Goal: Entertainment & Leisure: Consume media (video, audio)

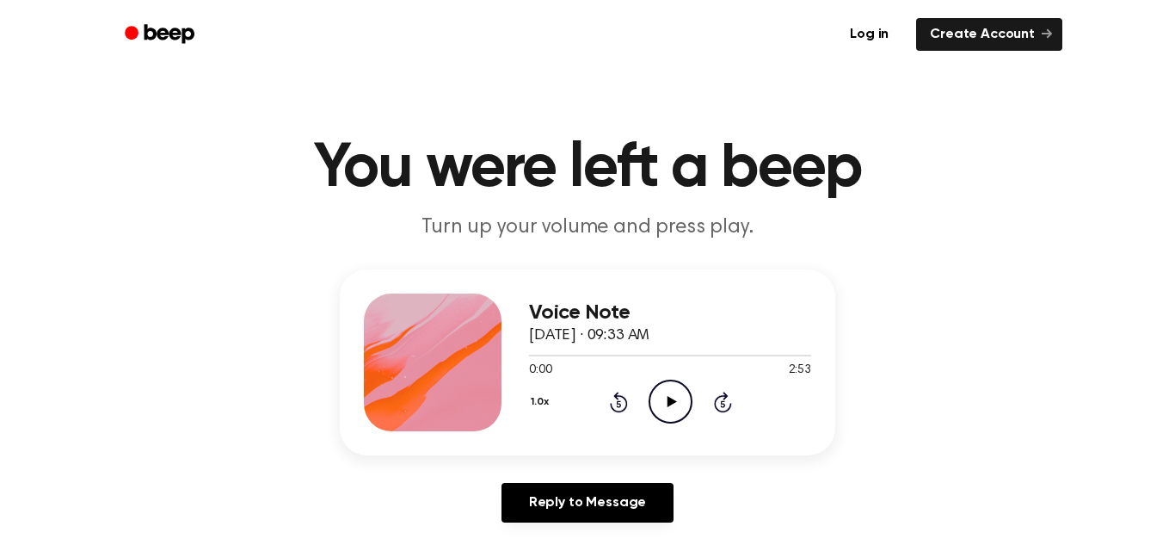
click at [687, 412] on circle at bounding box center [670, 401] width 42 height 42
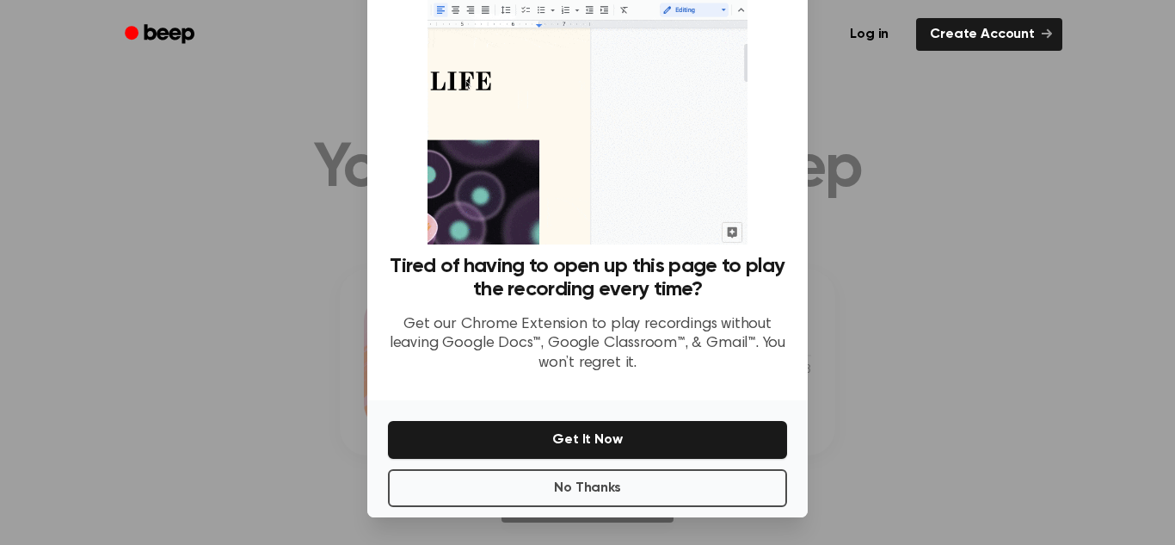
scroll to position [77, 0]
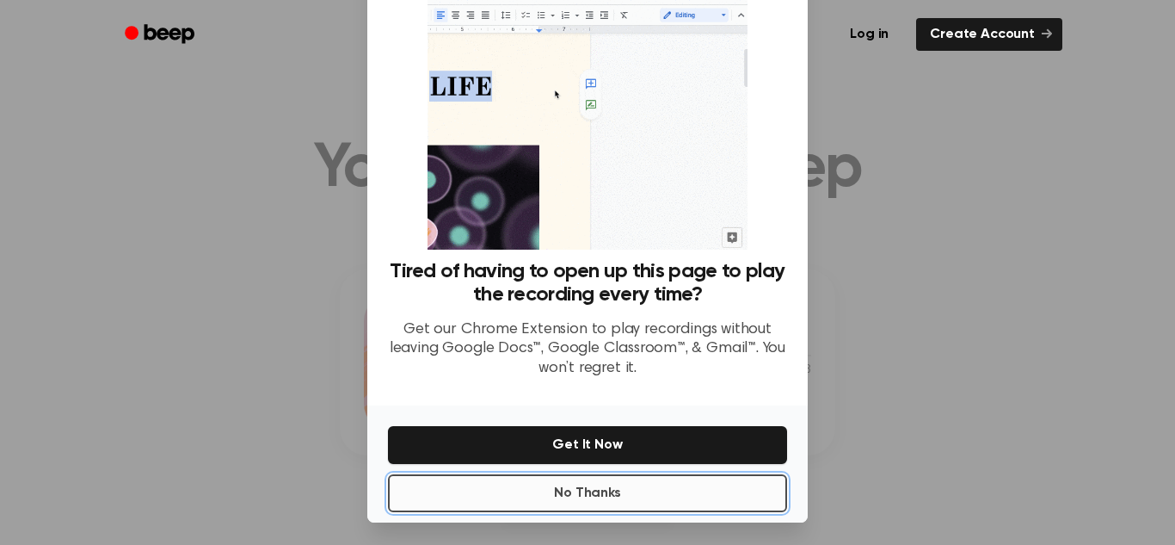
click at [678, 497] on button "No Thanks" at bounding box center [587, 493] width 399 height 38
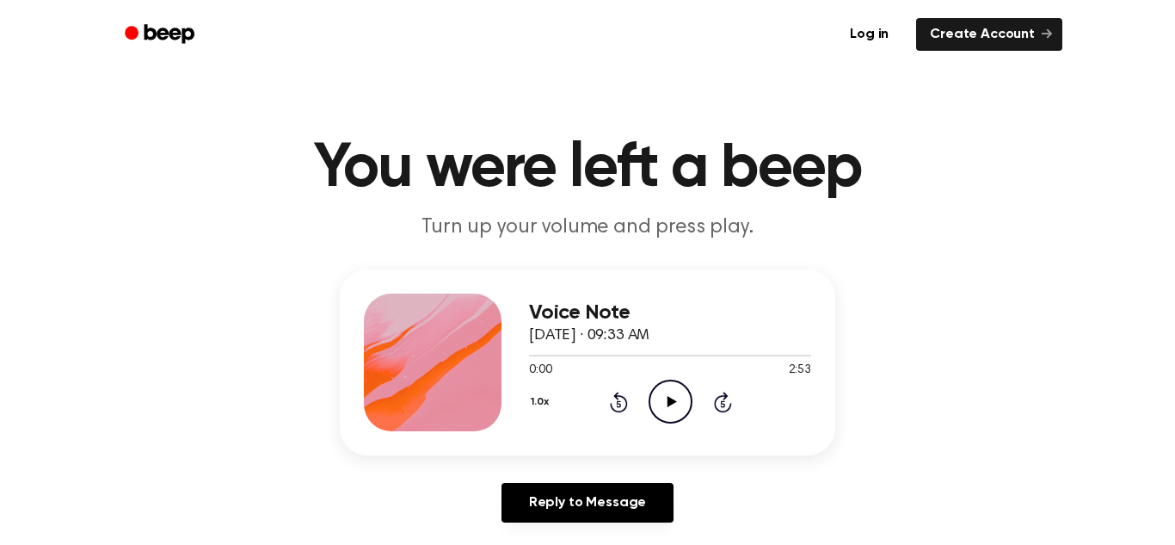
click at [674, 398] on icon "Play Audio" at bounding box center [671, 401] width 44 height 44
click at [674, 398] on icon "Pause Audio" at bounding box center [671, 401] width 44 height 44
click at [668, 404] on icon at bounding box center [671, 401] width 9 height 11
click at [670, 400] on icon "Pause Audio" at bounding box center [671, 401] width 44 height 44
click at [659, 390] on icon "Play Audio" at bounding box center [671, 401] width 44 height 44
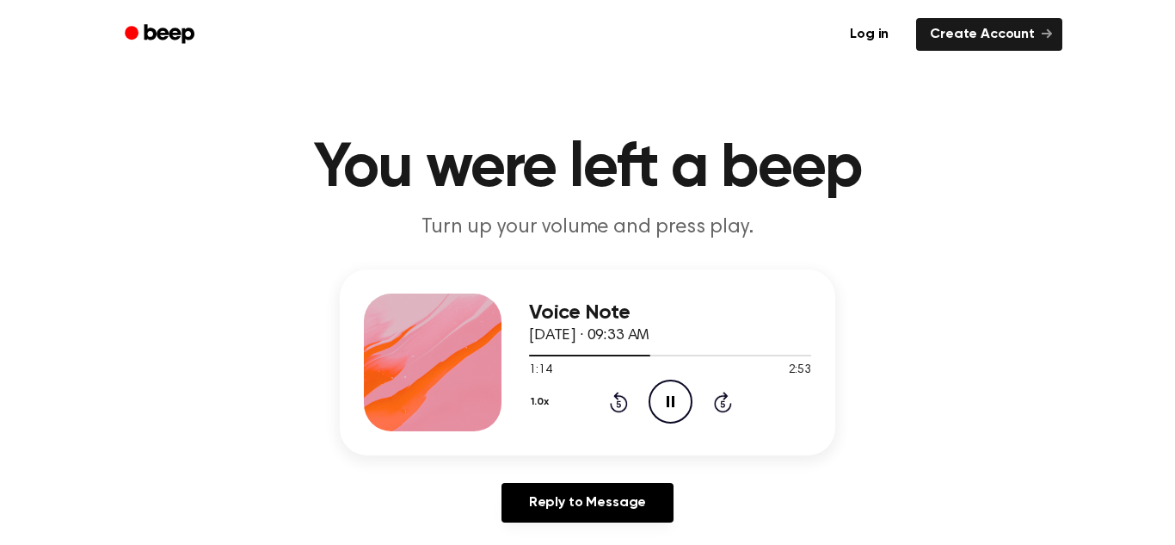
click at [659, 390] on icon "Pause Audio" at bounding box center [671, 401] width 44 height 44
click at [659, 390] on icon "Play Audio" at bounding box center [671, 401] width 44 height 44
click at [679, 410] on icon "Pause Audio" at bounding box center [671, 401] width 44 height 44
click at [662, 397] on icon "Play Audio" at bounding box center [671, 401] width 44 height 44
click at [695, 359] on div at bounding box center [670, 355] width 282 height 14
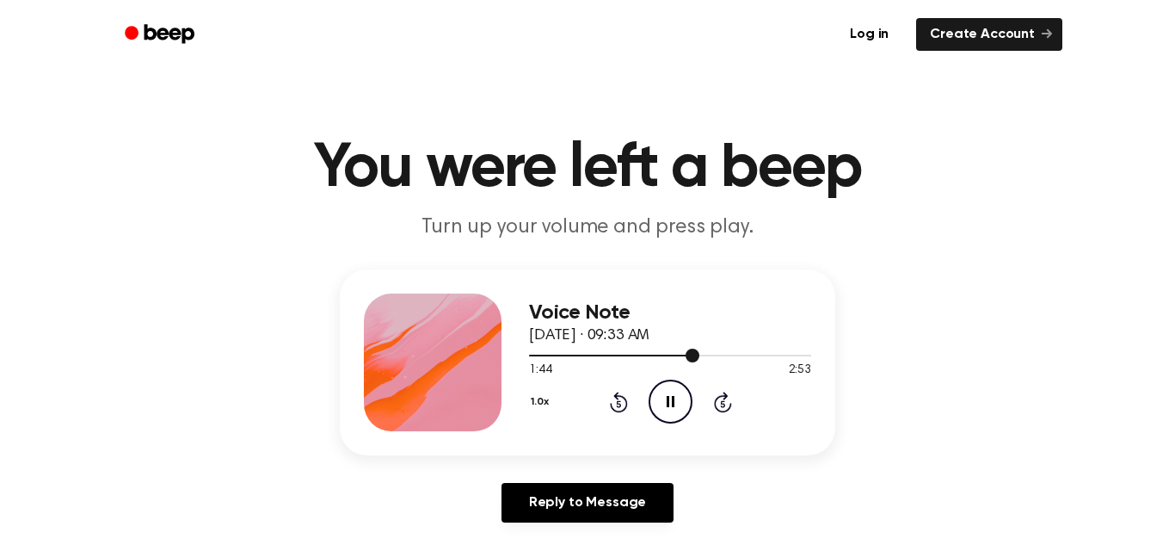
click at [680, 358] on div at bounding box center [670, 355] width 282 height 14
click at [680, 397] on icon "Pause Audio" at bounding box center [671, 401] width 44 height 44
